Goal: Entertainment & Leisure: Consume media (video, audio)

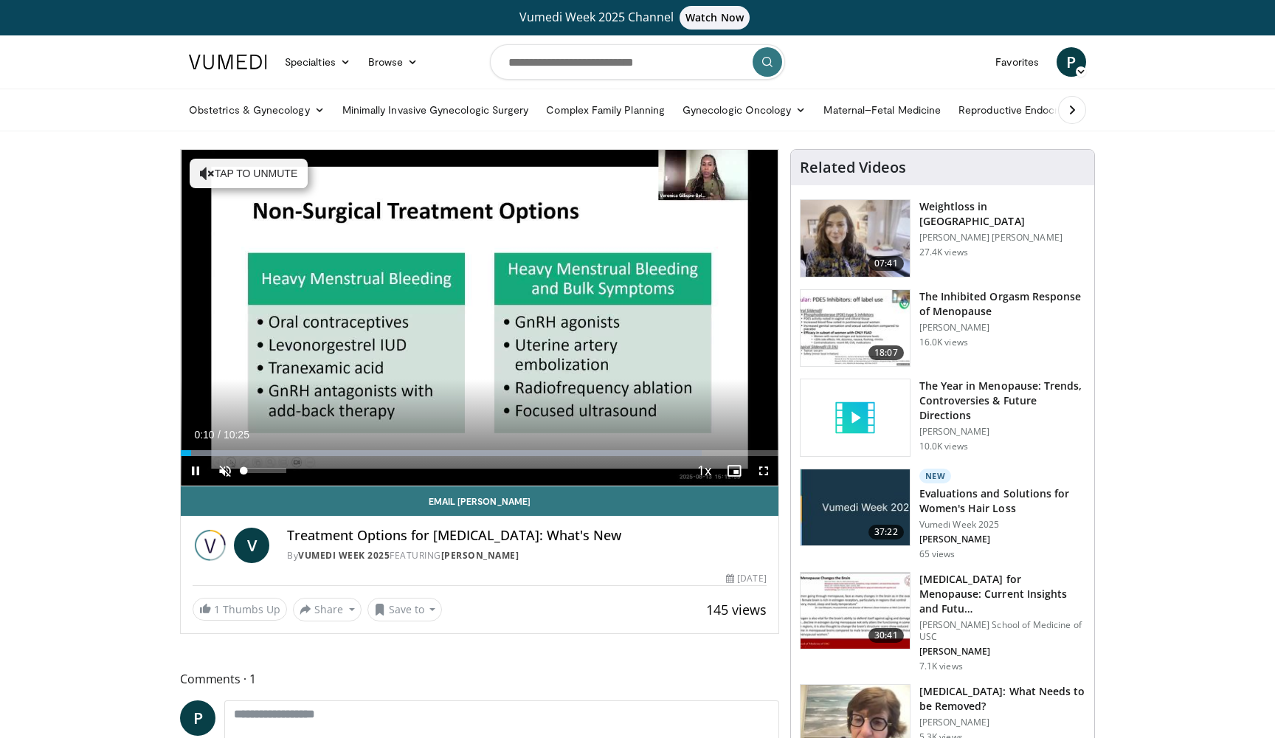
click at [227, 471] on span "Video Player" at bounding box center [225, 471] width 30 height 30
click at [757, 466] on span "Video Player" at bounding box center [764, 471] width 30 height 30
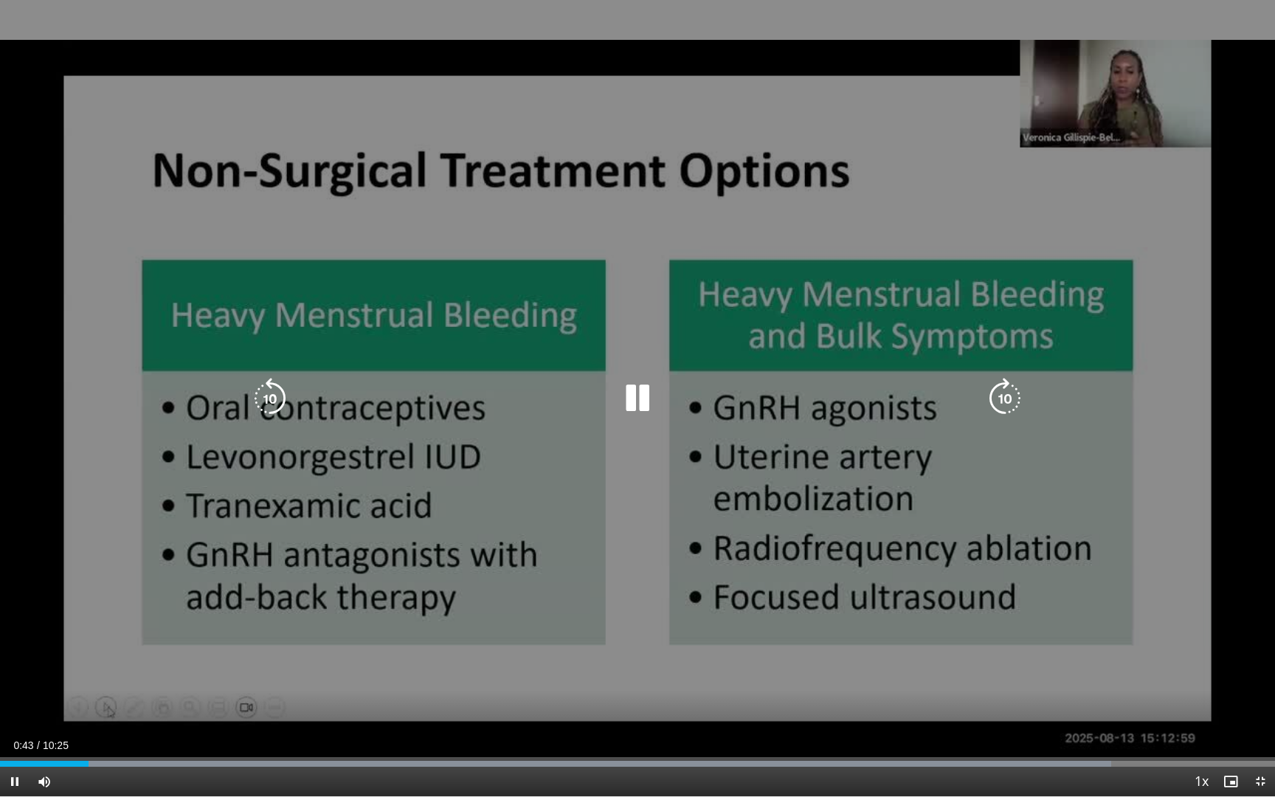
click at [649, 402] on icon "Video Player" at bounding box center [637, 398] width 41 height 41
drag, startPoint x: 1040, startPoint y: 69, endPoint x: 1076, endPoint y: 101, distance: 47.5
click at [1076, 101] on div "10 seconds Tap to unmute" at bounding box center [637, 398] width 1275 height 796
click at [629, 399] on icon "Video Player" at bounding box center [637, 398] width 41 height 41
